Goal: Information Seeking & Learning: Check status

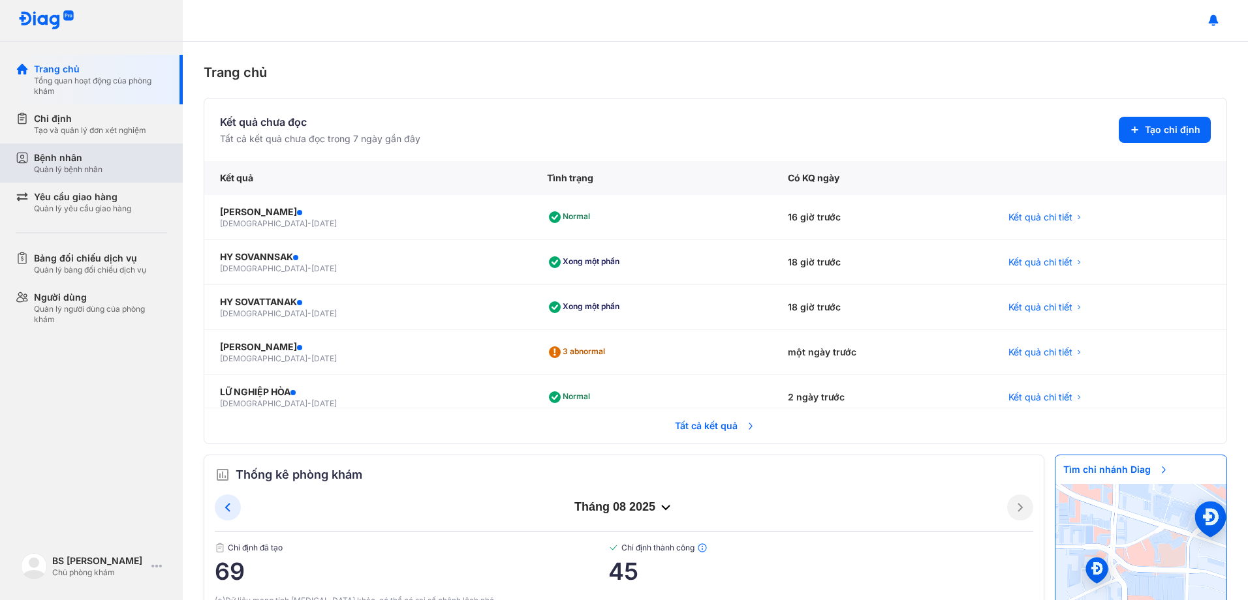
click at [88, 160] on div "Bệnh nhân" at bounding box center [68, 157] width 69 height 13
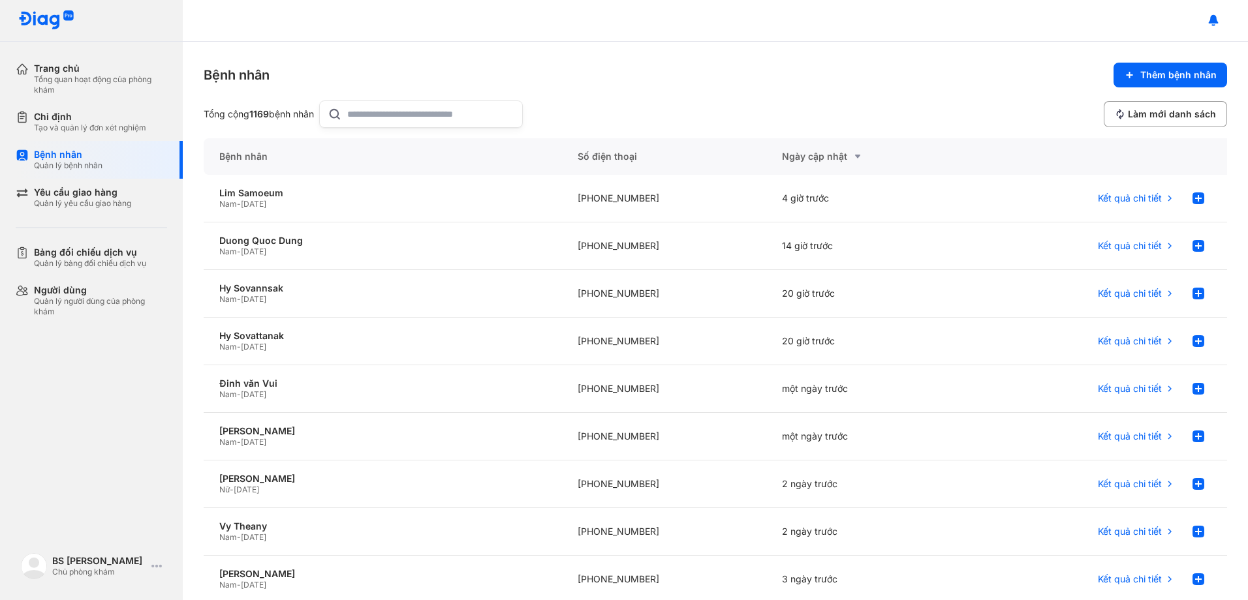
click at [451, 116] on input "text" at bounding box center [430, 114] width 167 height 26
type input "**********"
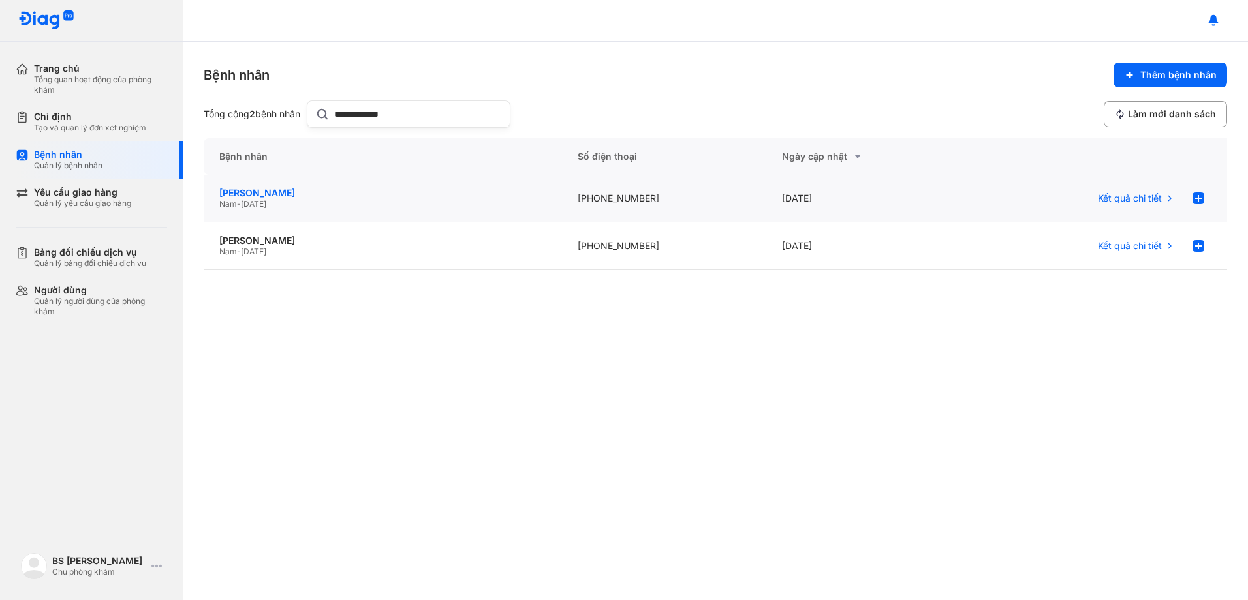
click at [256, 193] on div "[PERSON_NAME]" at bounding box center [382, 193] width 327 height 12
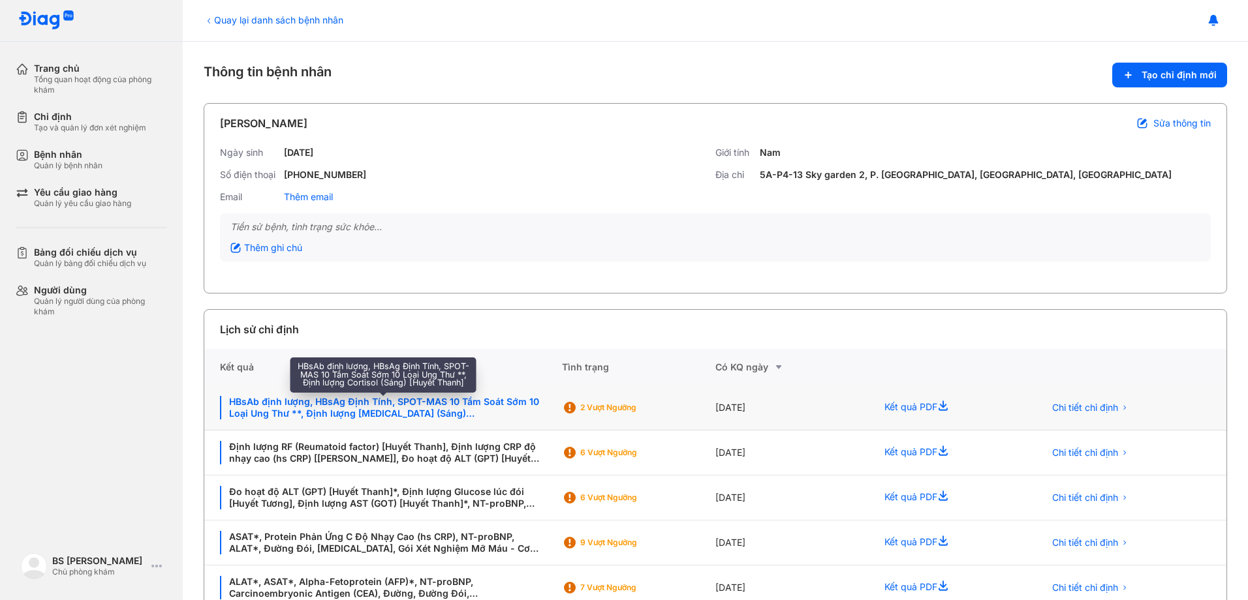
click at [462, 407] on div "HBsAb định lượng, HBsAg Định Tính, SPOT-MAS 10 Tầm Soát Sớm 10 Loại Ung Thư **,…" at bounding box center [383, 407] width 326 height 23
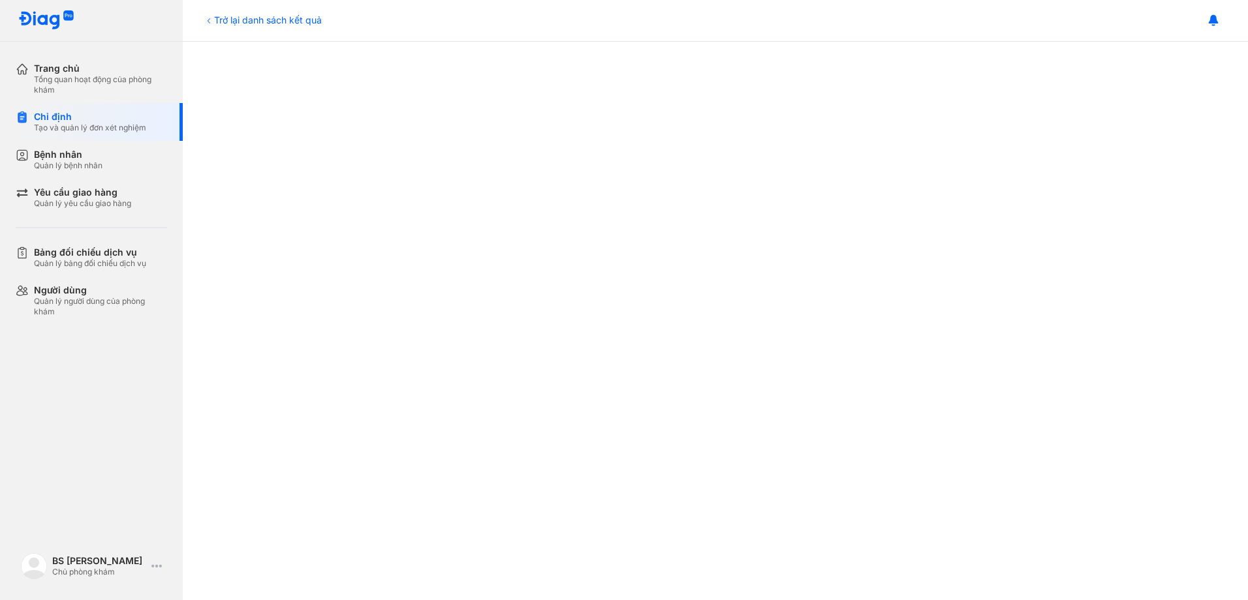
scroll to position [653, 0]
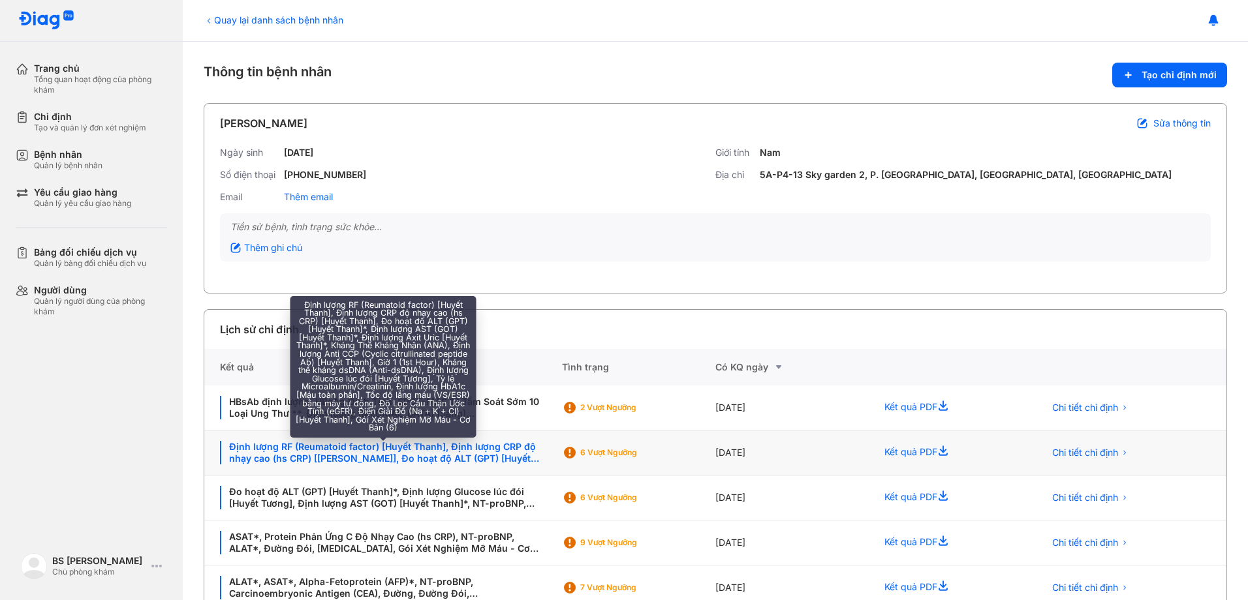
click at [442, 450] on div "Định lượng RF (Reumatoid factor) [Huyết Thanh], Định lượng CRP độ nhạy cao (hs …" at bounding box center [383, 452] width 326 height 23
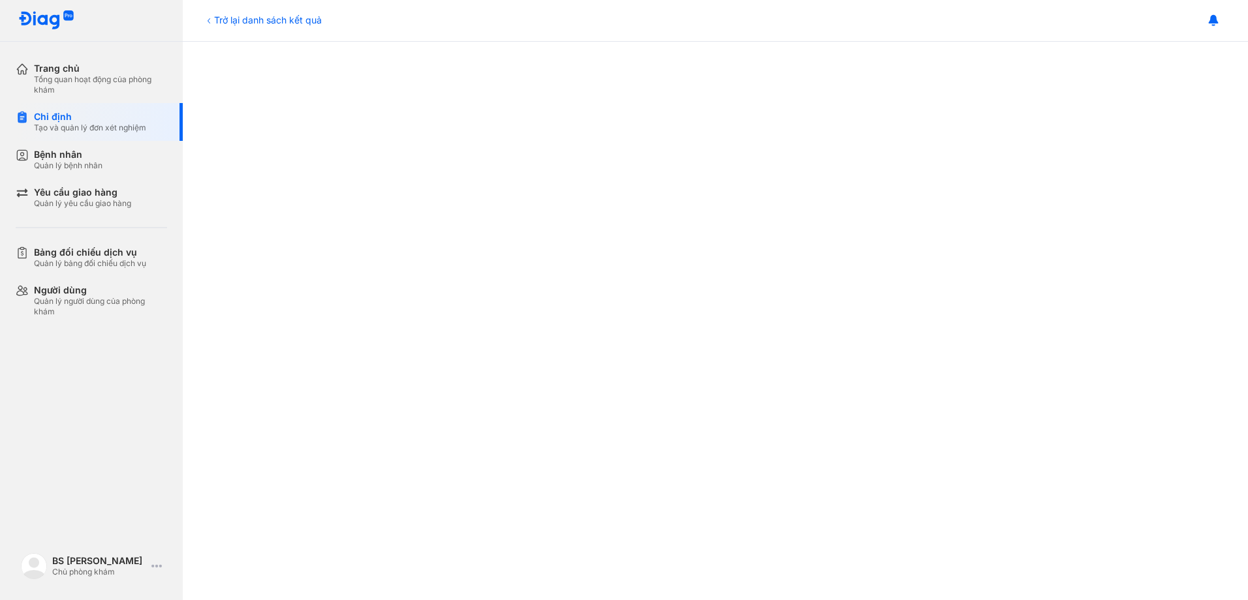
scroll to position [653, 0]
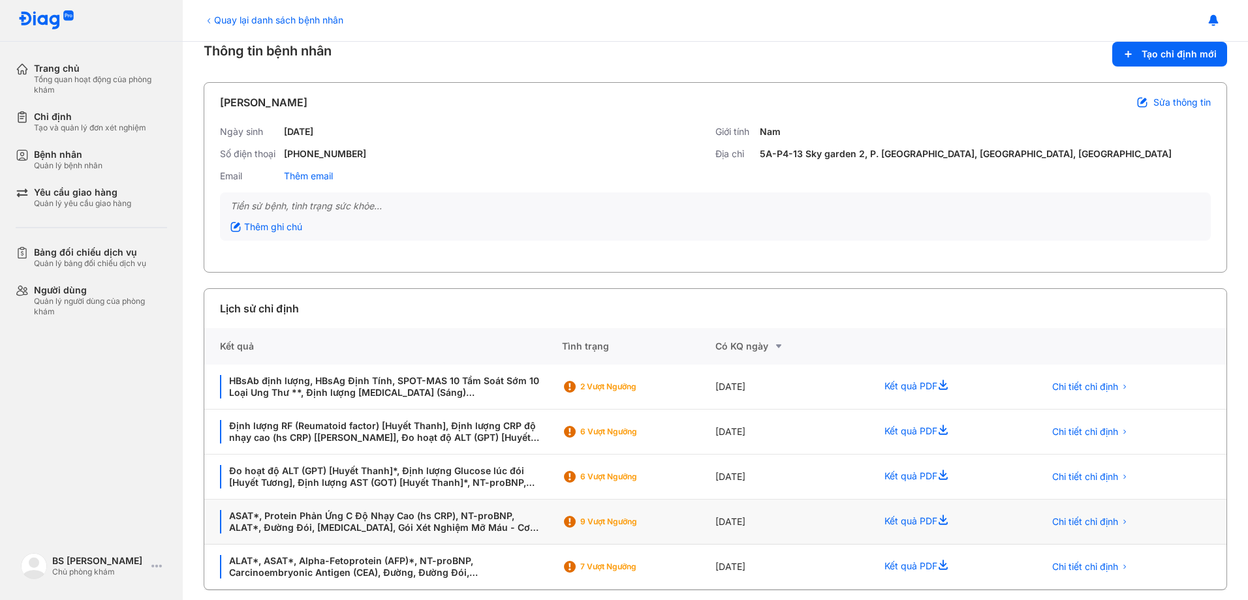
scroll to position [32, 0]
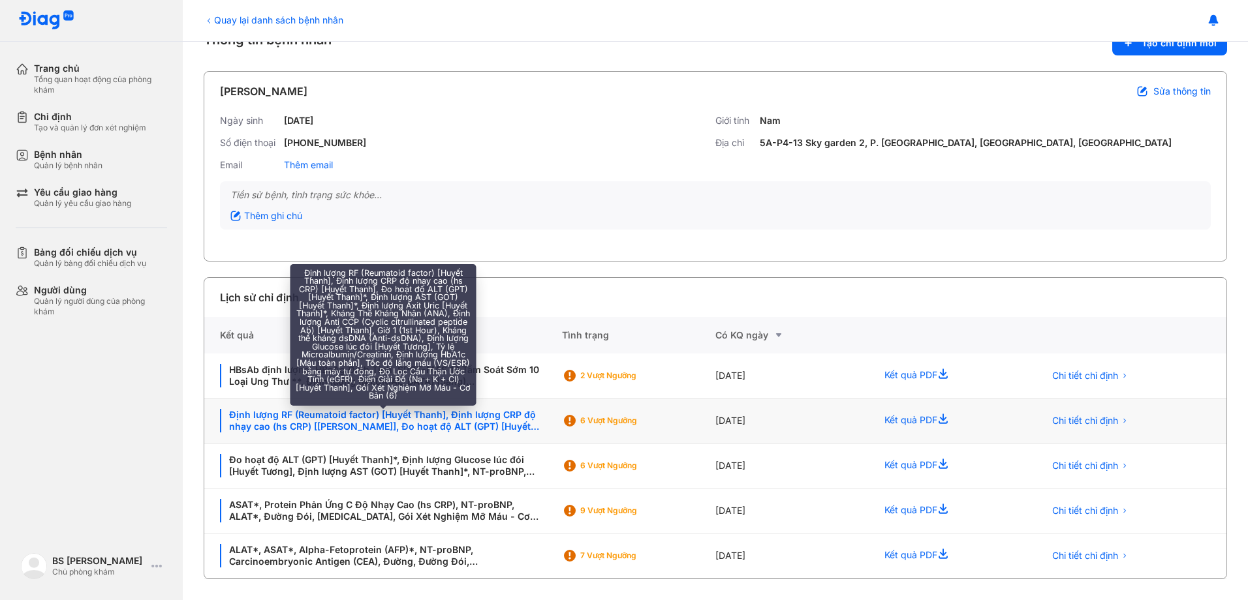
click at [315, 420] on div "Định lượng RF (Reumatoid factor) [Huyết Thanh], Định lượng CRP độ nhạy cao (hs …" at bounding box center [383, 420] width 326 height 23
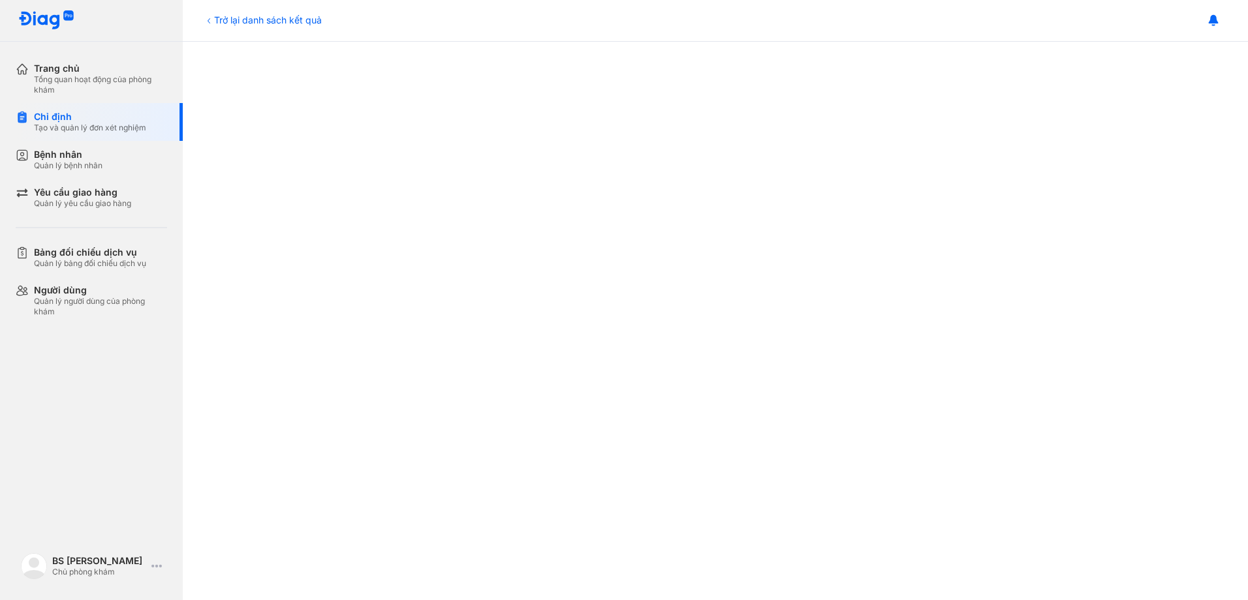
scroll to position [522, 0]
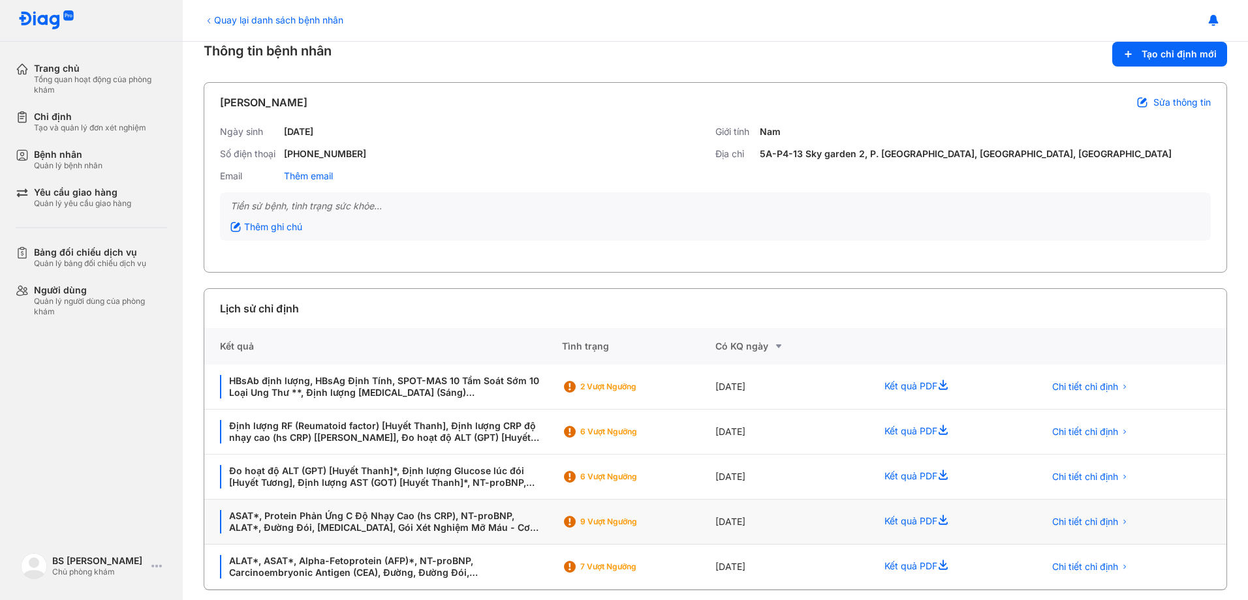
scroll to position [32, 0]
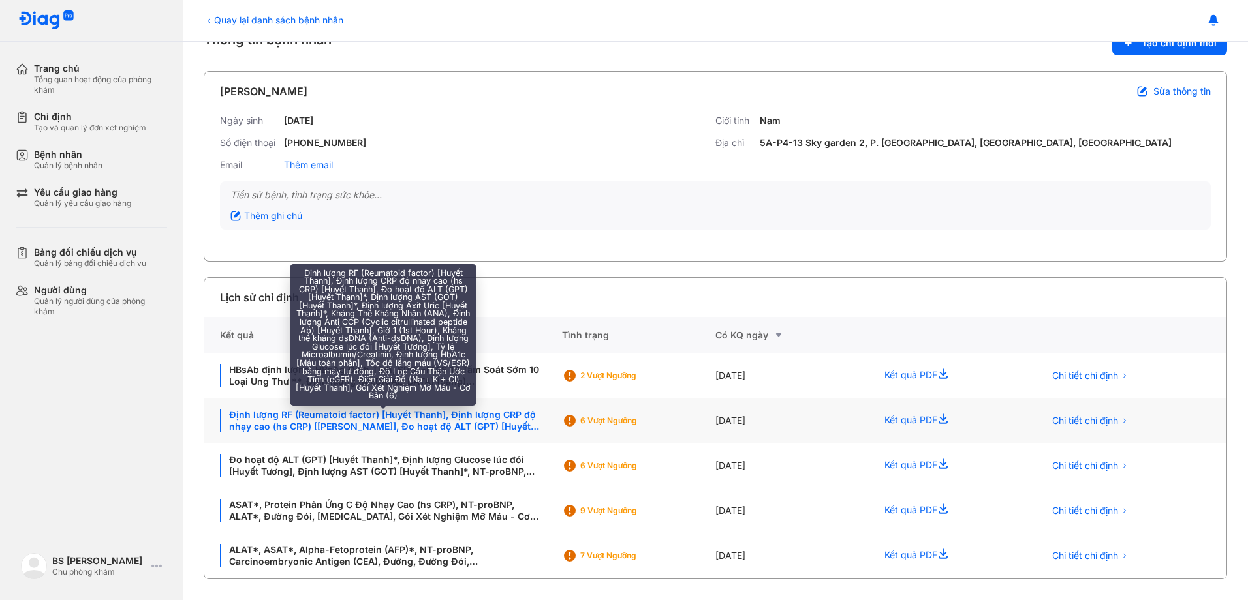
click at [416, 424] on div "Định lượng RF (Reumatoid factor) [Huyết Thanh], Định lượng CRP độ nhạy cao (hs …" at bounding box center [383, 420] width 326 height 23
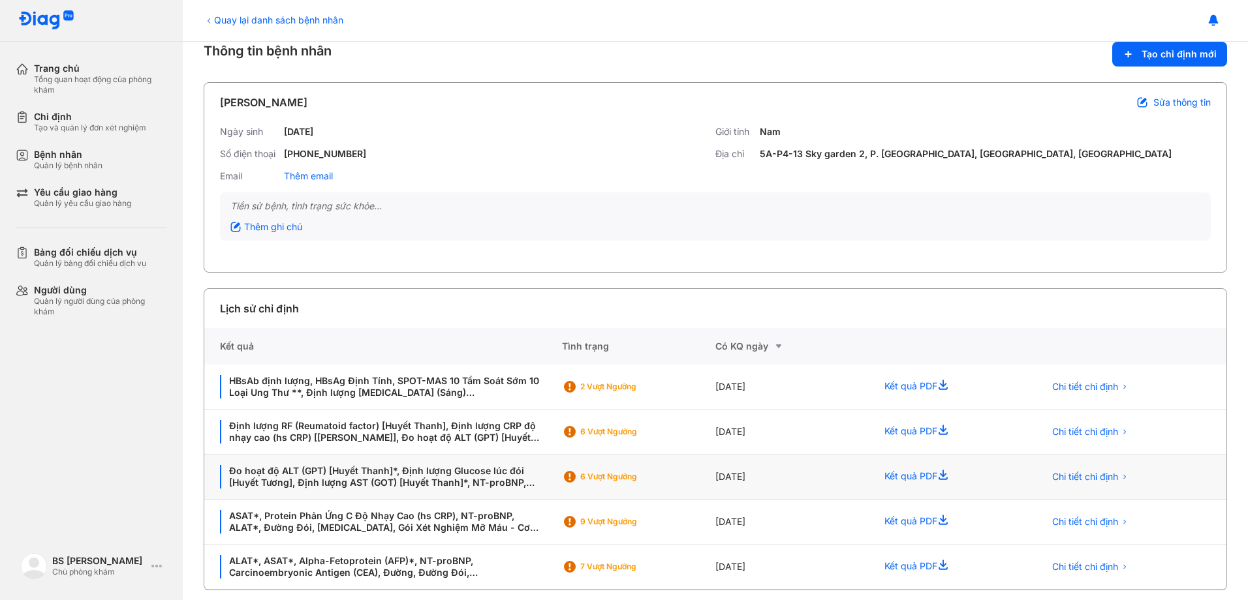
scroll to position [32, 0]
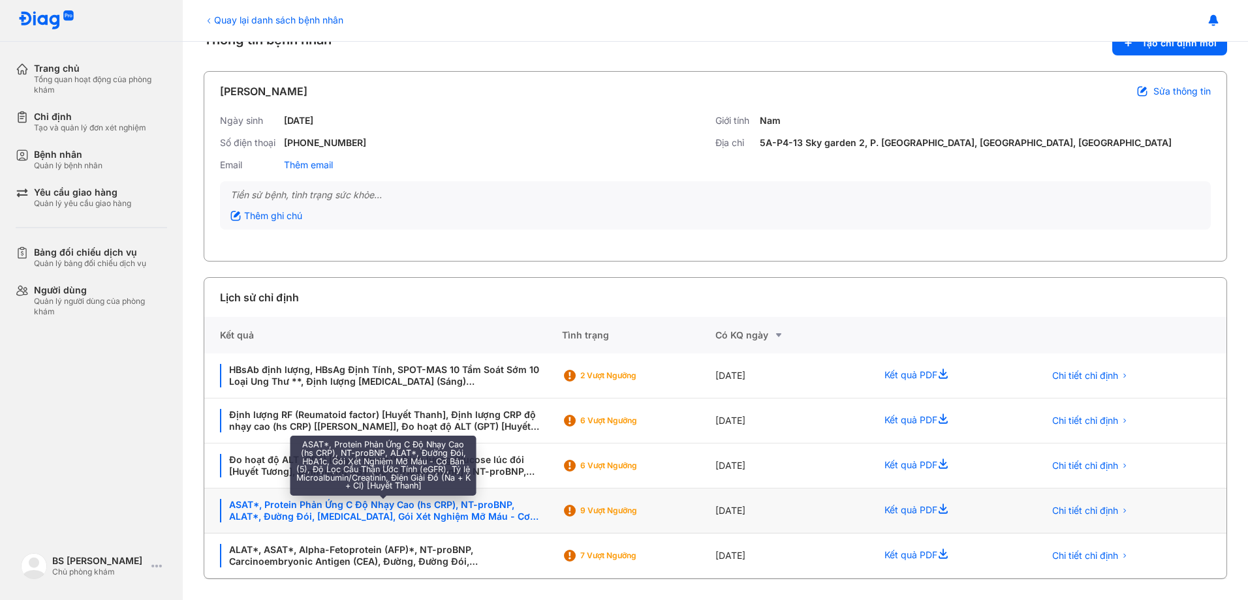
click at [423, 510] on div "ASAT*, Protein Phản Ứng C Độ Nhạy Cao (hs CRP), NT-proBNP, ALAT*, Đường Đói, [M…" at bounding box center [383, 510] width 326 height 23
